Goal: Transaction & Acquisition: Purchase product/service

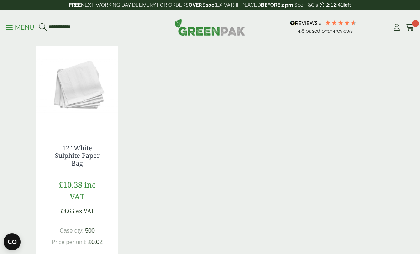
click at [411, 24] on icon at bounding box center [410, 27] width 9 height 7
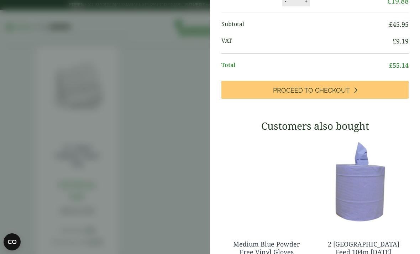
scroll to position [105, 0]
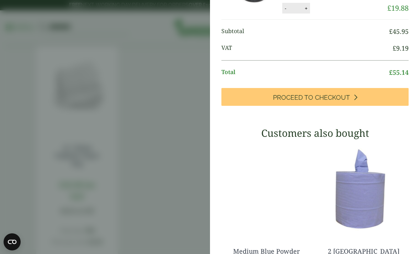
click at [386, 105] on link "Proceed to Checkout" at bounding box center [315, 97] width 187 height 18
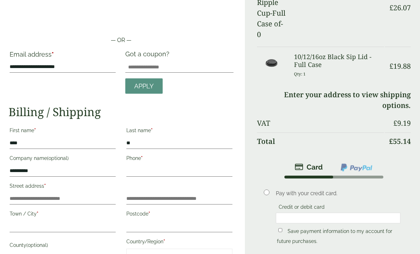
scroll to position [42, 0]
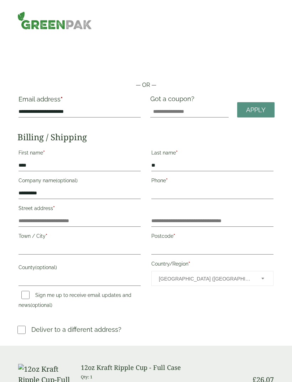
click at [63, 19] on img at bounding box center [54, 20] width 74 height 18
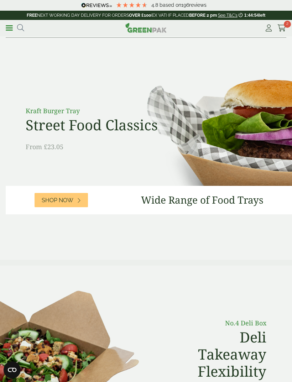
click at [280, 30] on icon at bounding box center [282, 28] width 9 height 7
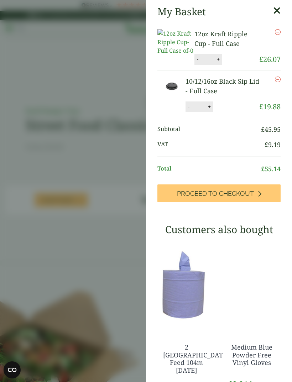
click at [277, 7] on icon at bounding box center [276, 11] width 7 height 10
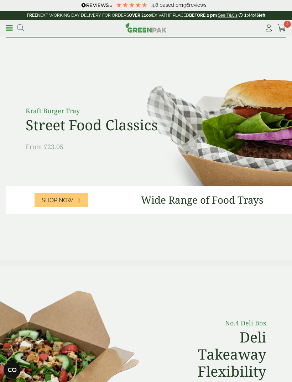
click at [21, 27] on icon at bounding box center [20, 27] width 7 height 7
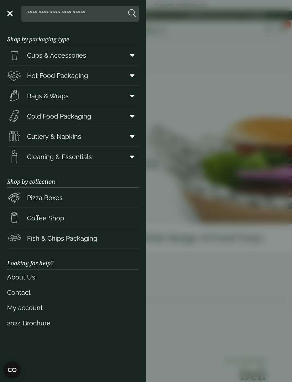
click at [93, 154] on link "Cleaning & Essentials" at bounding box center [73, 157] width 132 height 20
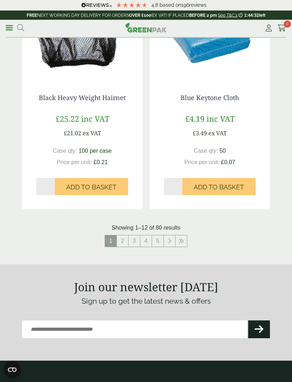
click at [125, 240] on link "2" at bounding box center [122, 241] width 11 height 11
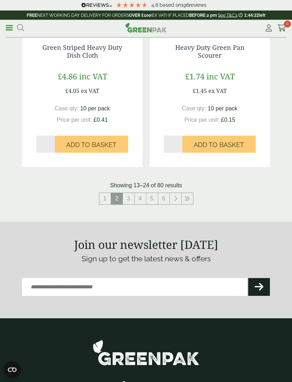
scroll to position [1302, 0]
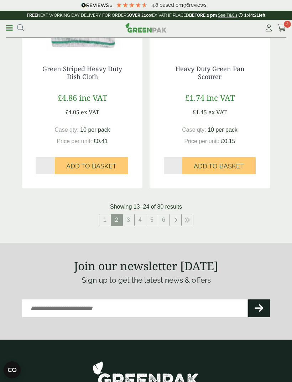
click at [130, 221] on link "3" at bounding box center [128, 219] width 11 height 11
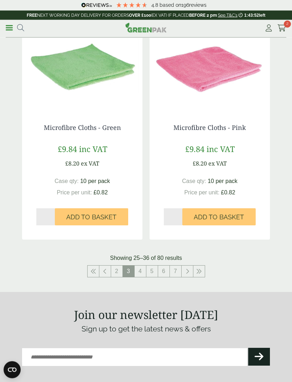
scroll to position [1259, 0]
click at [140, 265] on link "4" at bounding box center [140, 270] width 11 height 11
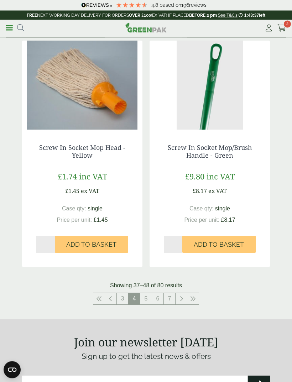
scroll to position [1246, 0]
click at [146, 296] on link "5" at bounding box center [145, 298] width 11 height 11
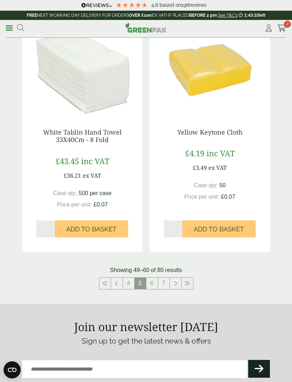
click at [151, 281] on link "6" at bounding box center [151, 283] width 11 height 11
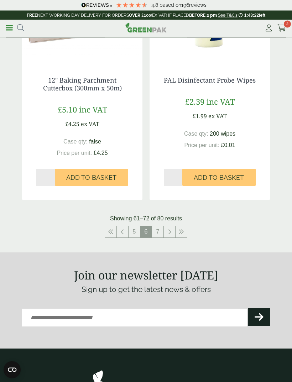
scroll to position [1303, 0]
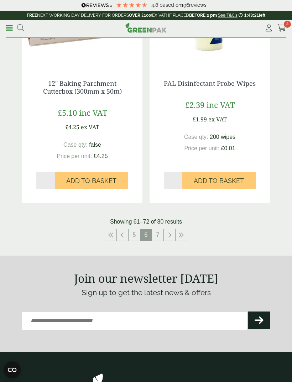
click at [155, 233] on link "7" at bounding box center [157, 234] width 11 height 11
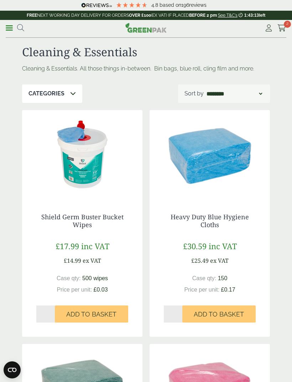
click at [10, 31] on link "Menu" at bounding box center [9, 27] width 7 height 7
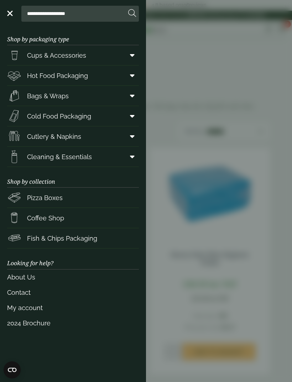
click at [108, 217] on link "Coffee Shop" at bounding box center [73, 218] width 132 height 20
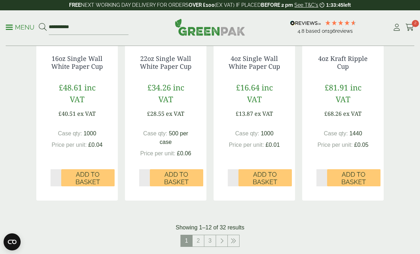
scroll to position [697, 0]
